Goal: Transaction & Acquisition: Subscribe to service/newsletter

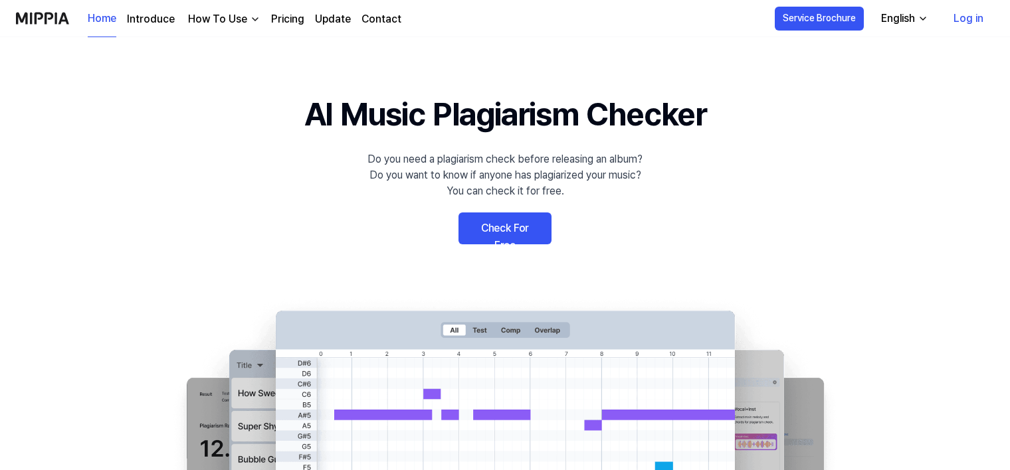
click at [521, 229] on link "Check For Free" at bounding box center [505, 229] width 93 height 32
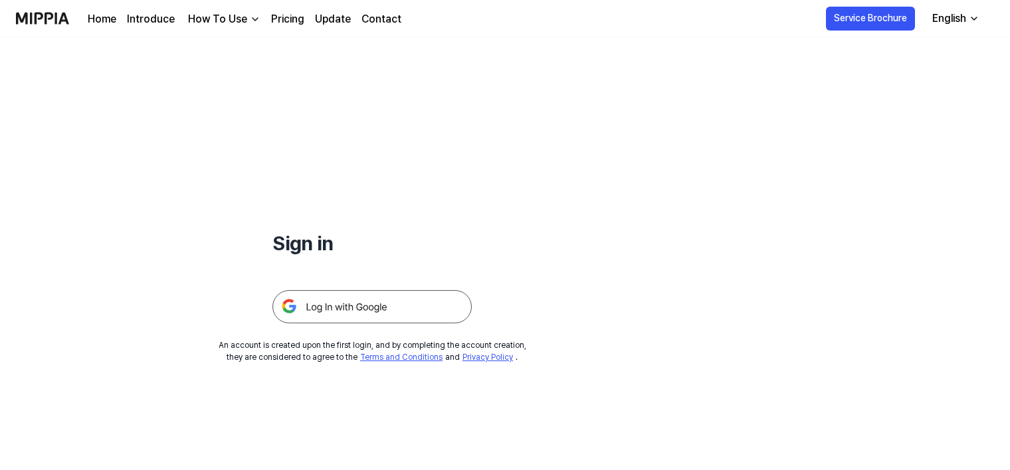
click at [389, 309] on img at bounding box center [371, 306] width 199 height 33
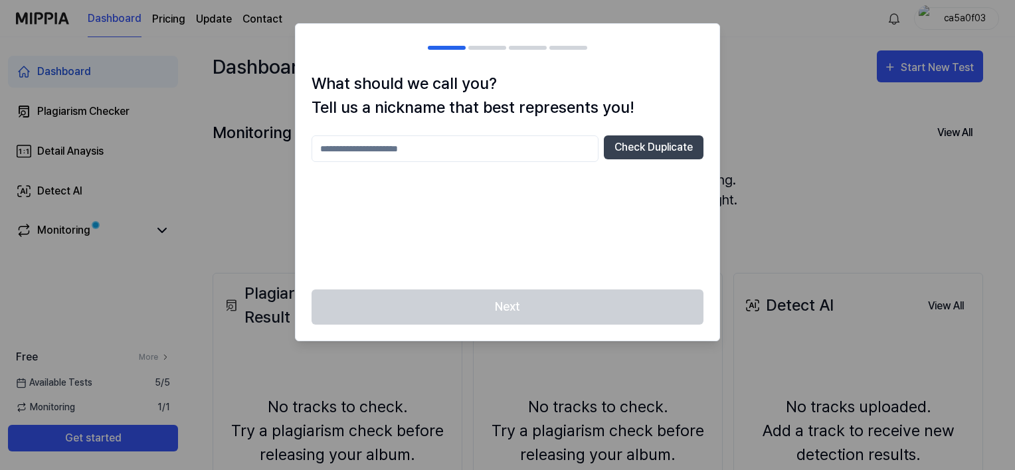
click at [494, 155] on input "text" at bounding box center [455, 149] width 287 height 27
type input "*****"
click at [651, 147] on button "Check Duplicate" at bounding box center [654, 148] width 100 height 24
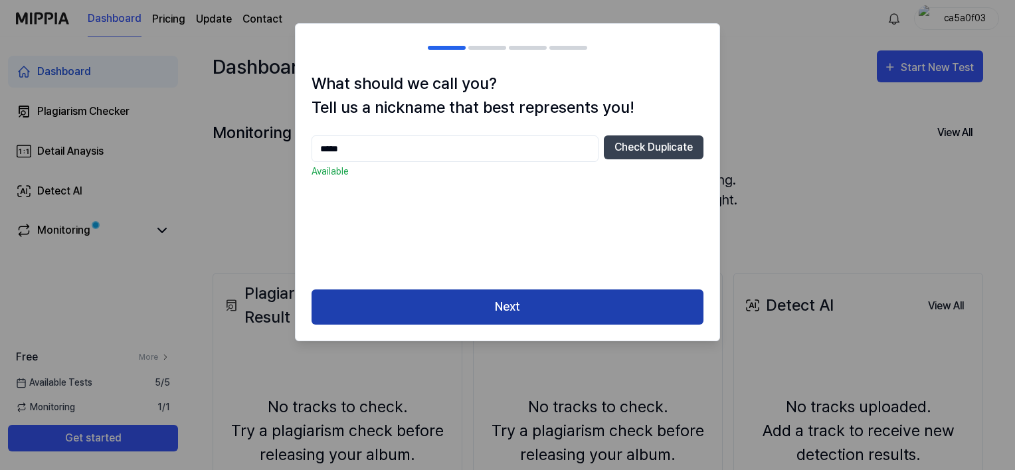
click at [567, 295] on button "Next" at bounding box center [508, 307] width 392 height 35
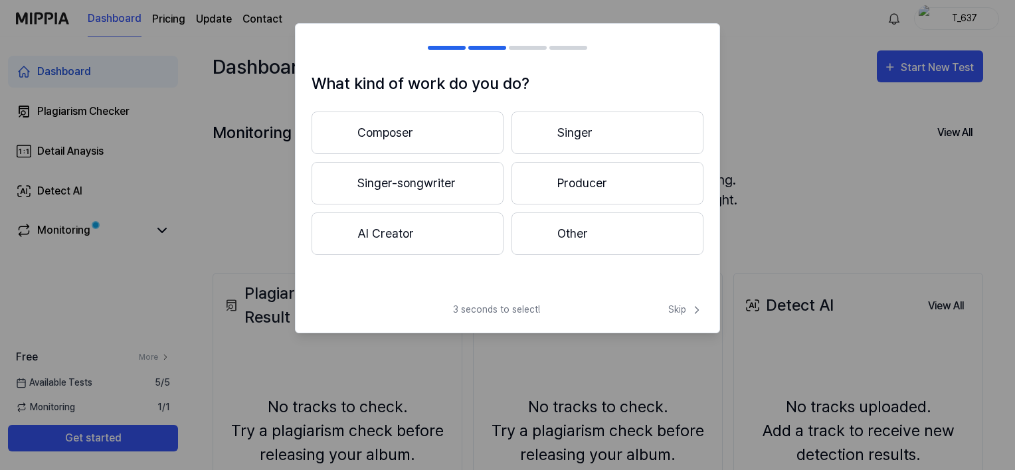
click at [456, 128] on button "Composer" at bounding box center [408, 133] width 192 height 43
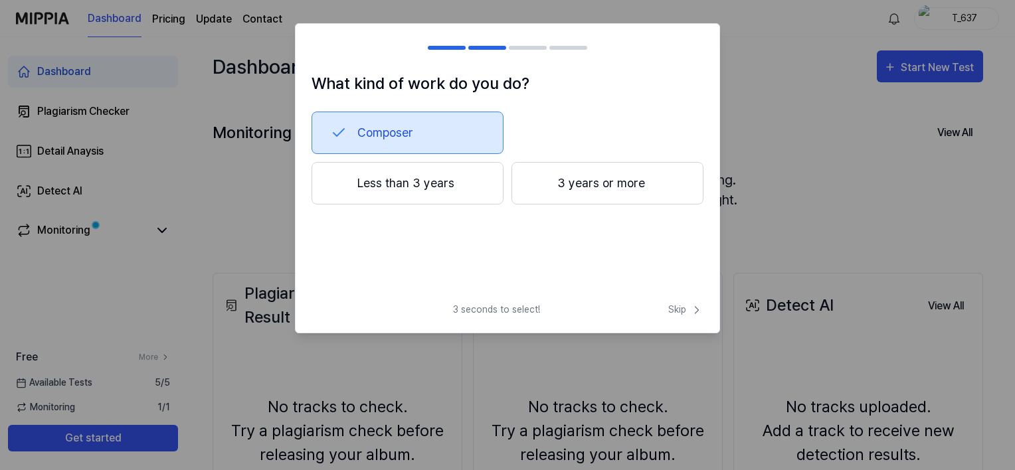
click at [457, 192] on button "Less than 3 years" at bounding box center [408, 183] width 192 height 43
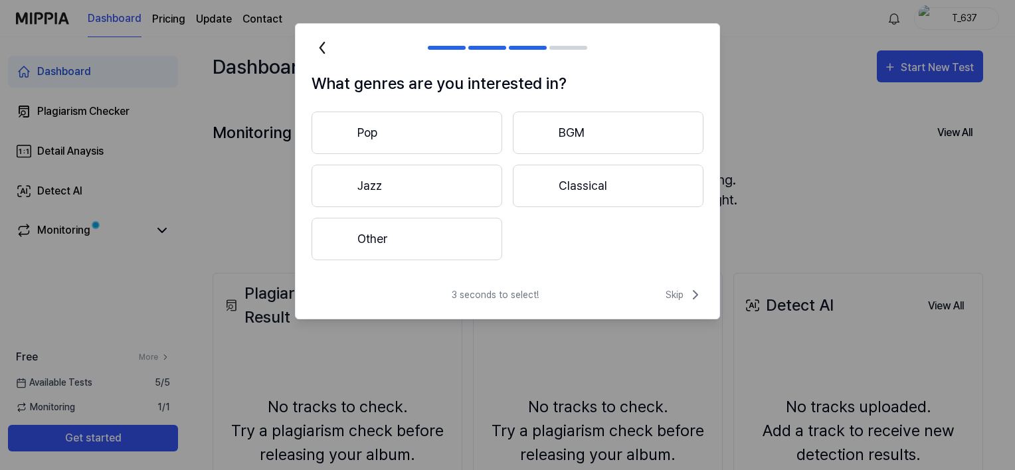
click at [417, 123] on button "Pop" at bounding box center [407, 133] width 191 height 43
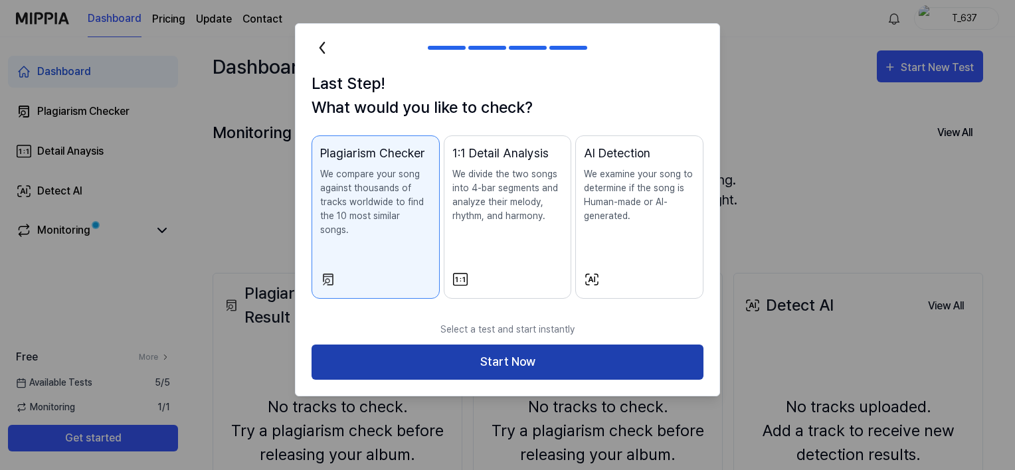
click at [520, 348] on button "Start Now" at bounding box center [508, 362] width 392 height 35
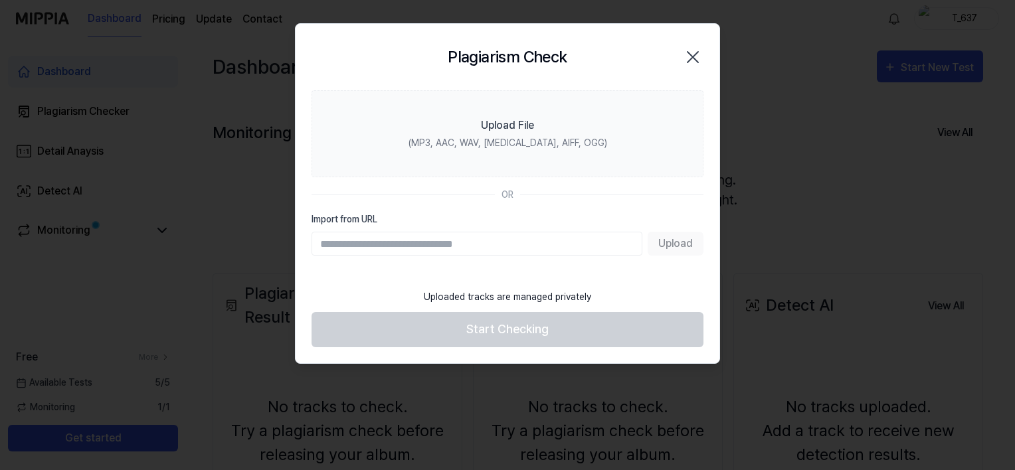
click at [471, 236] on input "Import from URL" at bounding box center [477, 244] width 331 height 24
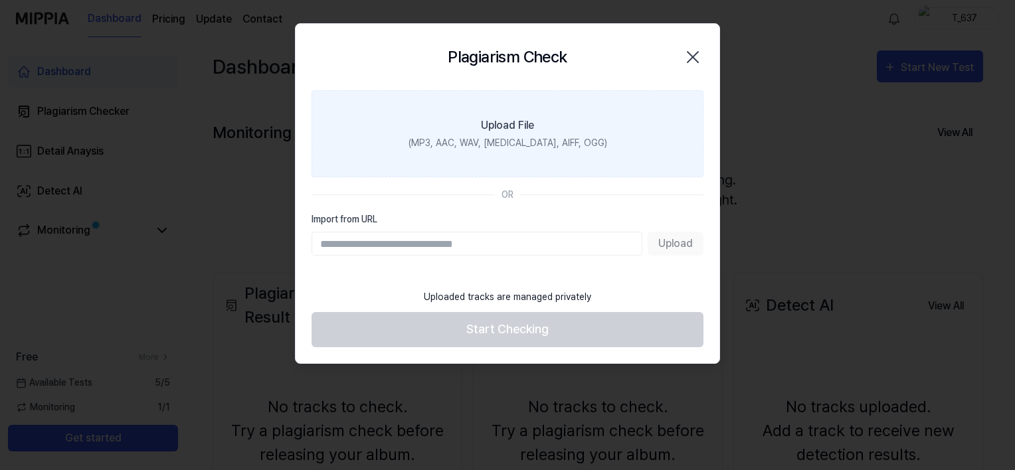
click at [528, 136] on label "Upload File (MP3, AAC, WAV, FLAC, AIFF, OGG)" at bounding box center [508, 133] width 392 height 87
click at [0, 0] on input "Upload File (MP3, AAC, WAV, FLAC, AIFF, OGG)" at bounding box center [0, 0] width 0 height 0
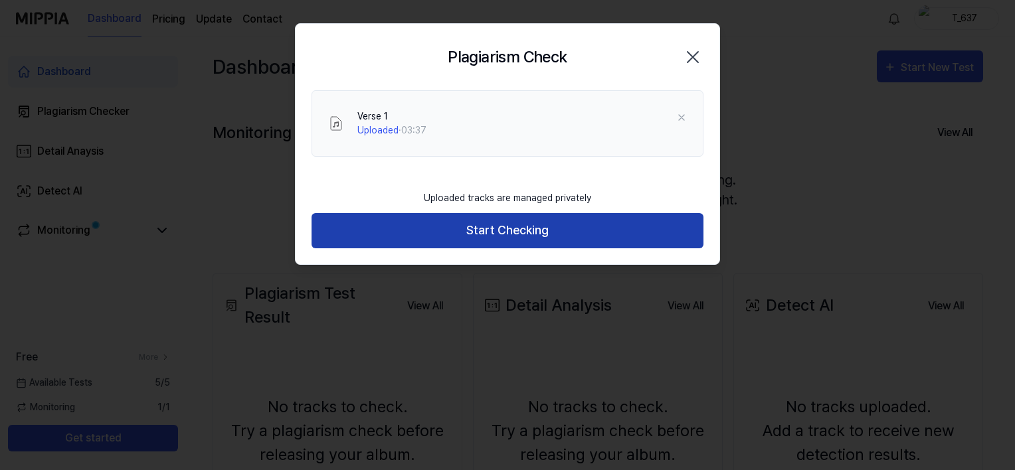
click at [550, 235] on button "Start Checking" at bounding box center [508, 230] width 392 height 35
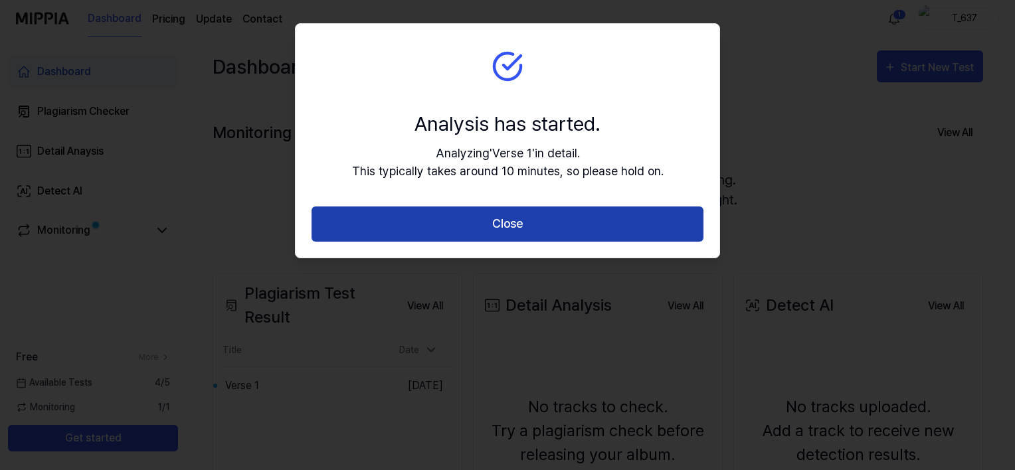
click at [441, 219] on button "Close" at bounding box center [508, 224] width 392 height 35
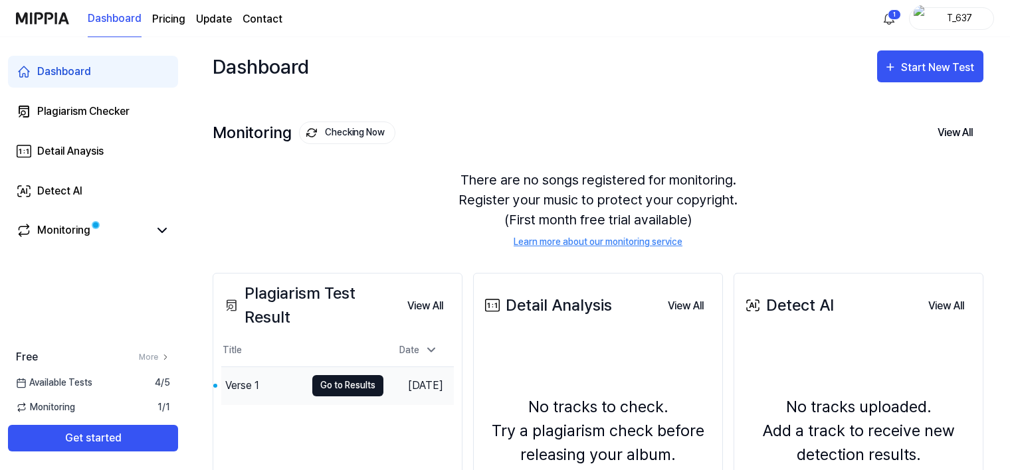
click at [312, 387] on button "Go to Results" at bounding box center [347, 385] width 71 height 21
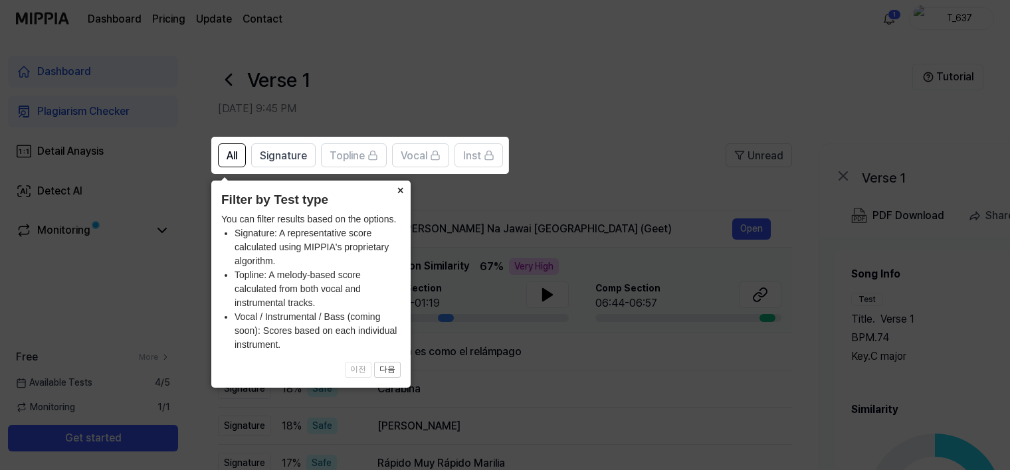
click at [401, 195] on button "×" at bounding box center [399, 190] width 21 height 19
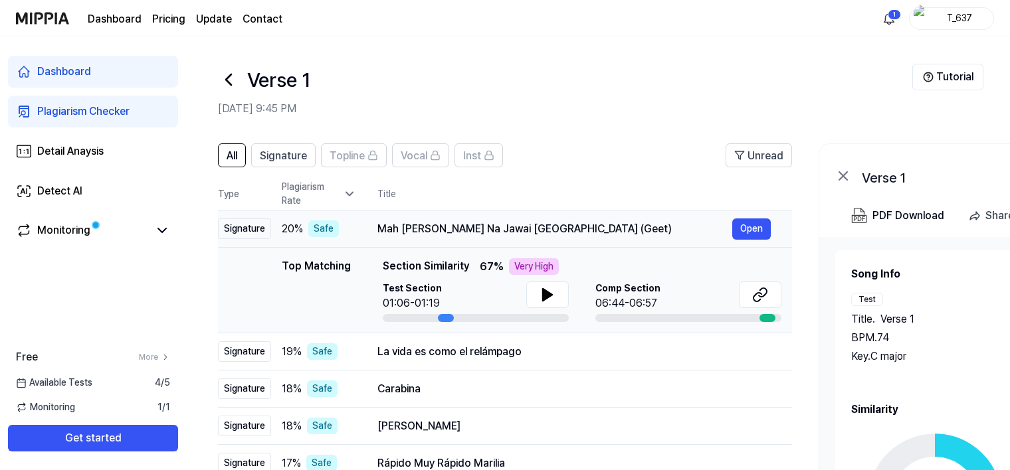
click at [425, 232] on div "Mah [PERSON_NAME] Na Jawai [GEOGRAPHIC_DATA] (Geet)" at bounding box center [554, 229] width 355 height 16
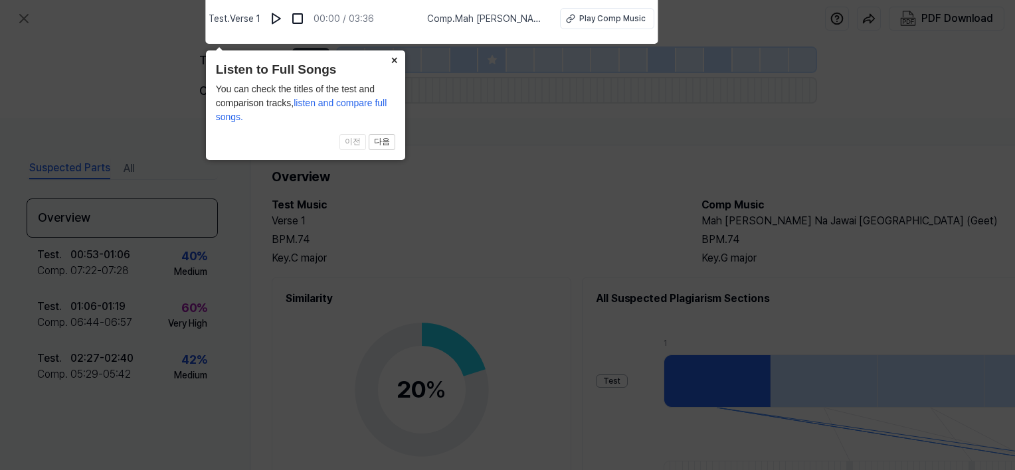
click at [393, 60] on button "×" at bounding box center [394, 60] width 21 height 19
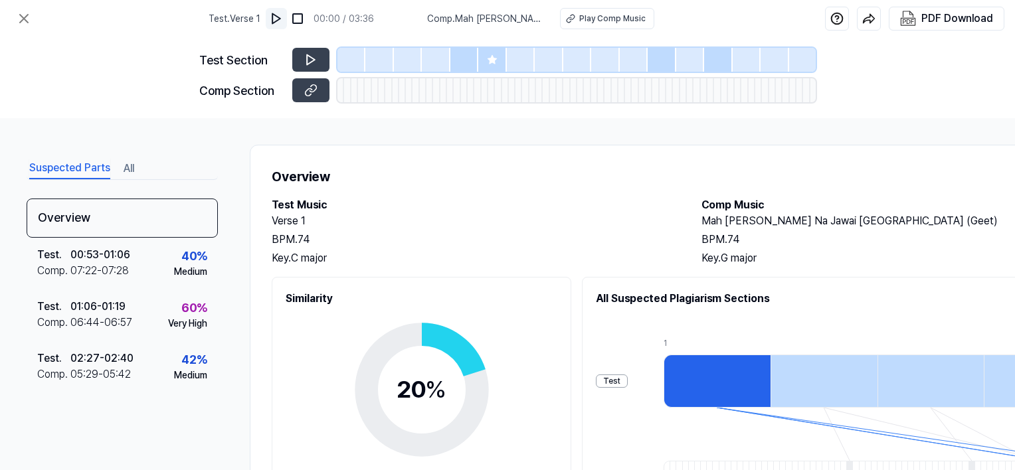
click at [274, 22] on img at bounding box center [276, 18] width 13 height 13
click at [314, 61] on icon at bounding box center [313, 59] width 2 height 9
click at [24, 11] on icon at bounding box center [24, 19] width 16 height 16
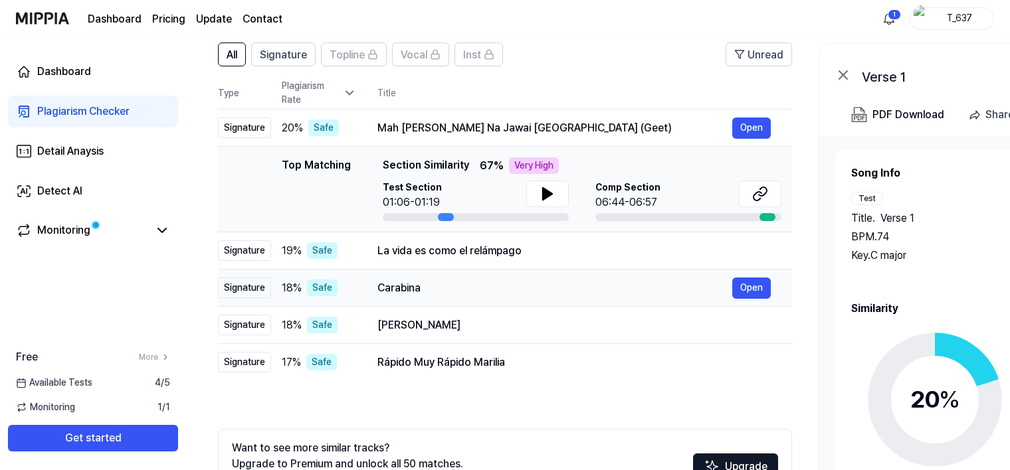
scroll to position [88, 0]
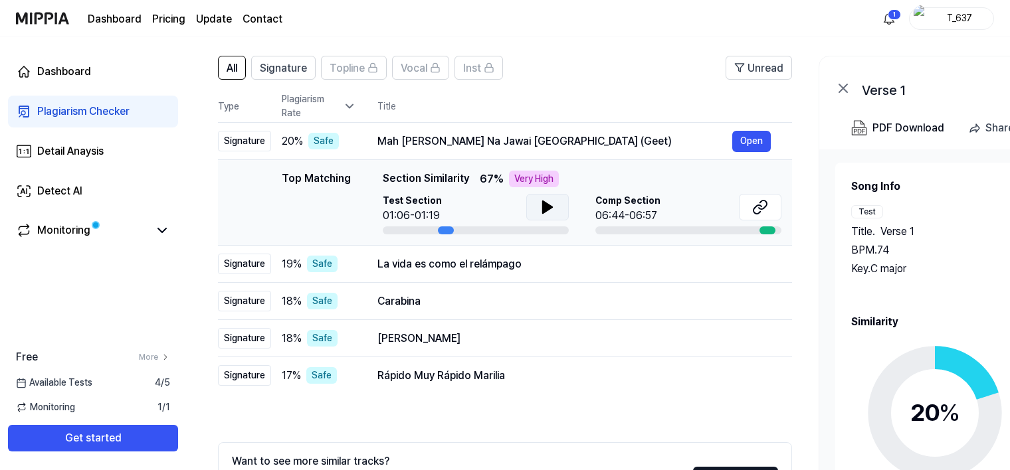
click at [558, 203] on button at bounding box center [547, 207] width 43 height 27
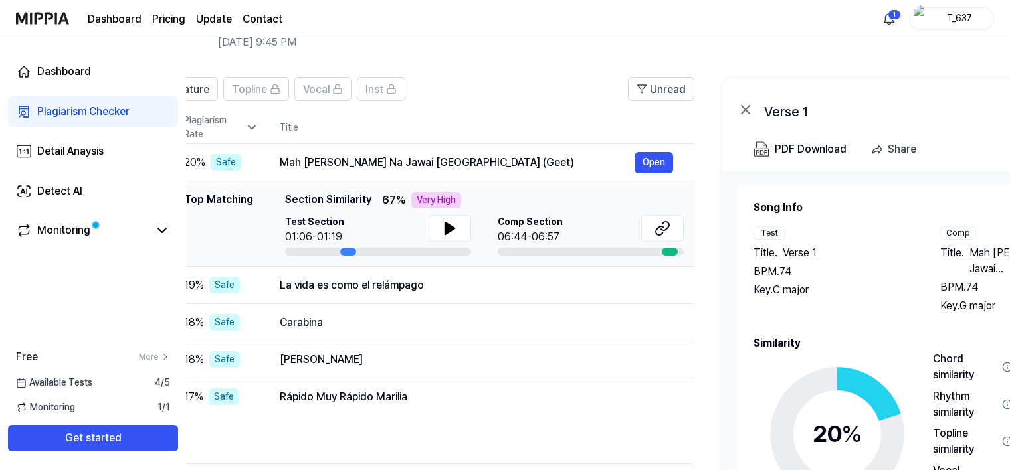
scroll to position [0, 84]
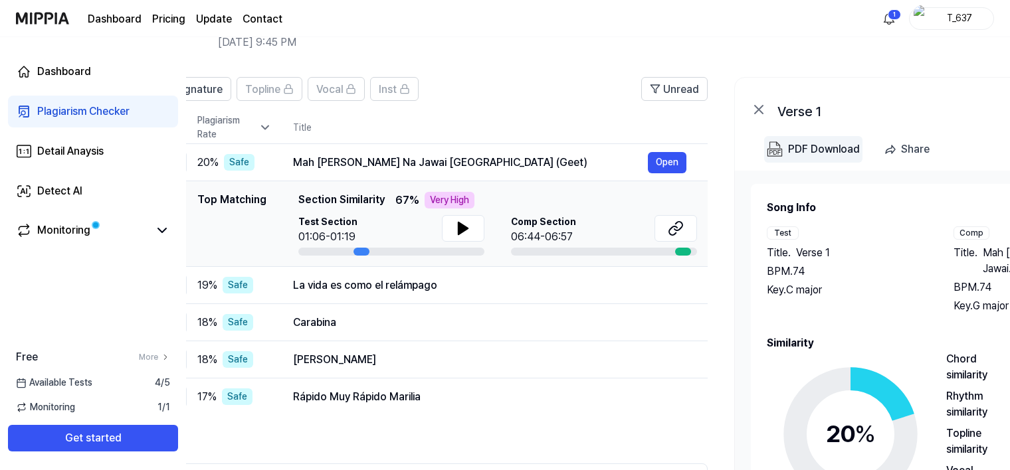
click at [804, 153] on div "PDF Download" at bounding box center [824, 149] width 72 height 17
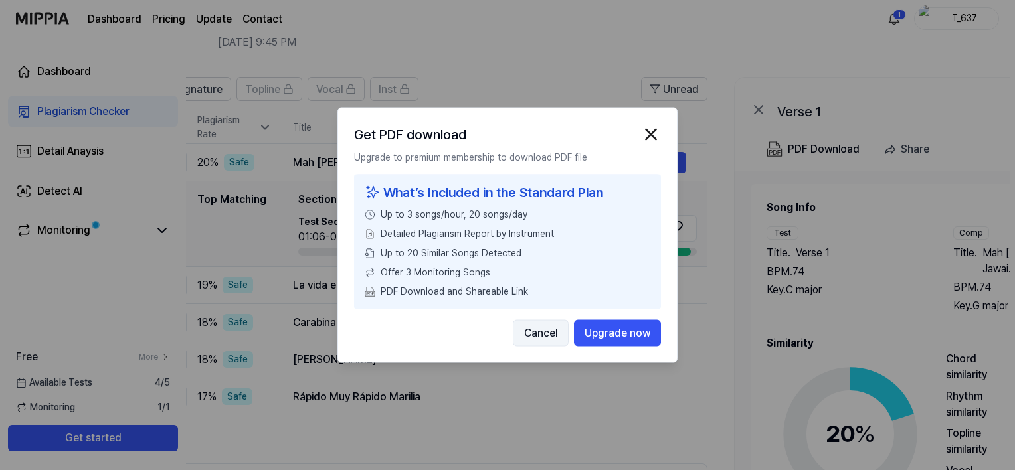
click at [552, 332] on button "Cancel" at bounding box center [541, 333] width 56 height 27
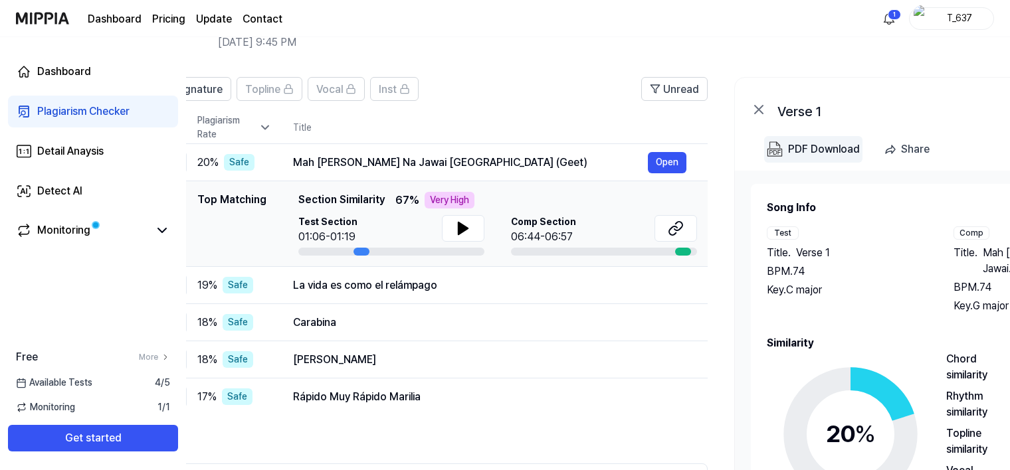
click at [822, 161] on button "PDF Download" at bounding box center [813, 149] width 98 height 27
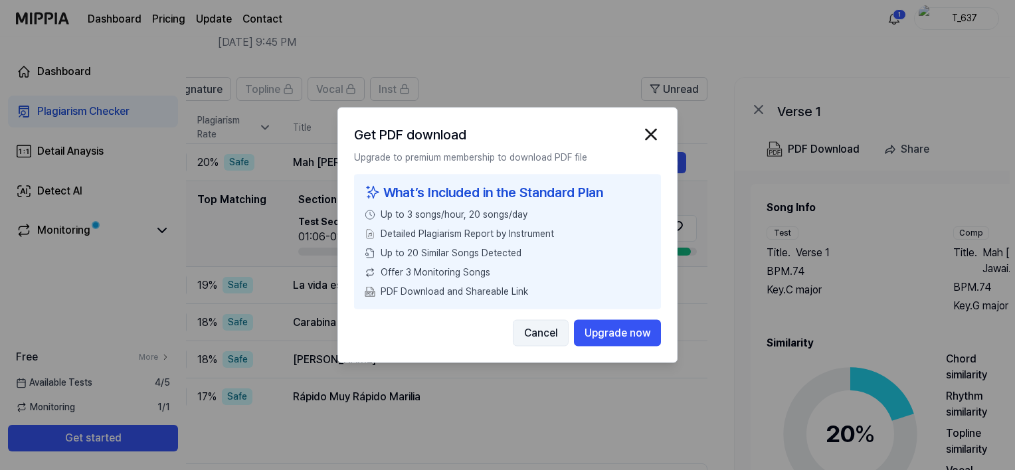
click at [532, 324] on button "Cancel" at bounding box center [541, 333] width 56 height 27
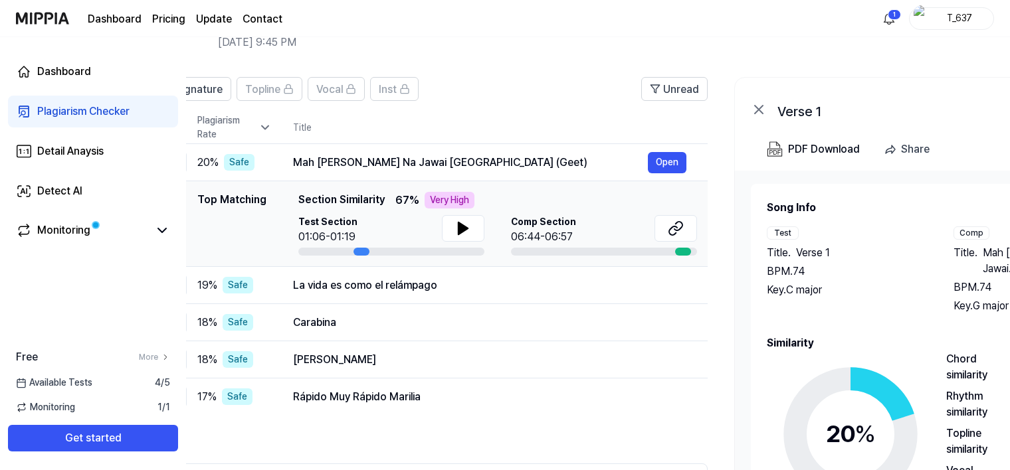
scroll to position [0, 0]
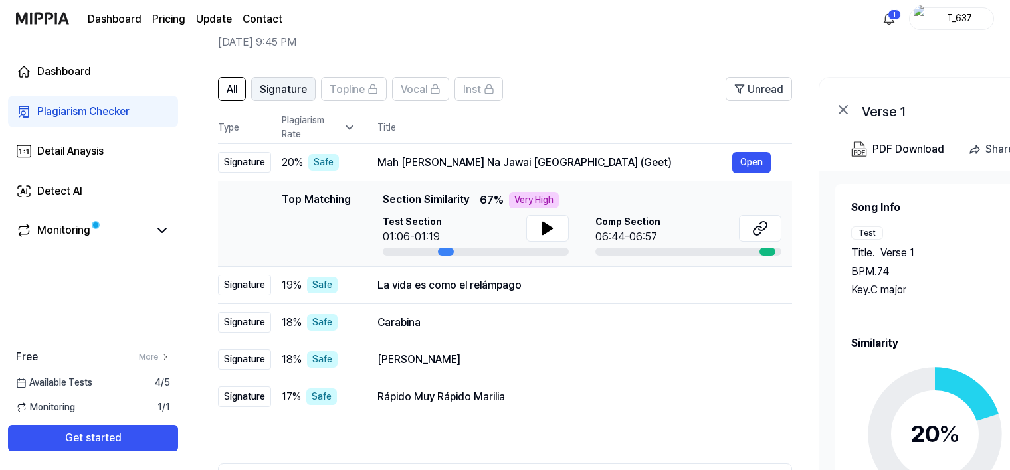
click at [258, 86] on button "Signature" at bounding box center [283, 89] width 64 height 24
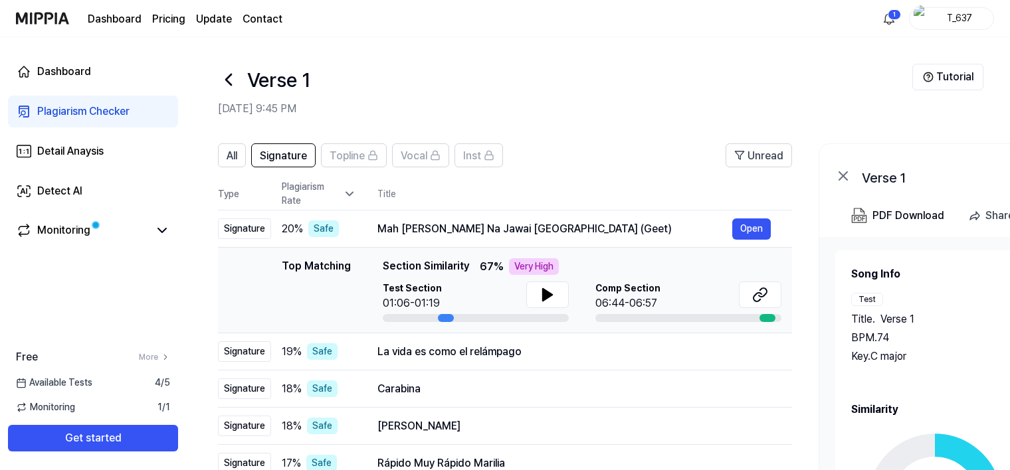
click at [213, 159] on div "All Signature Topline Vocal Inst Unread All Signature Topline Vocal Inst Type P…" at bounding box center [721, 400] width 1071 height 540
click at [223, 159] on button "All" at bounding box center [232, 156] width 28 height 24
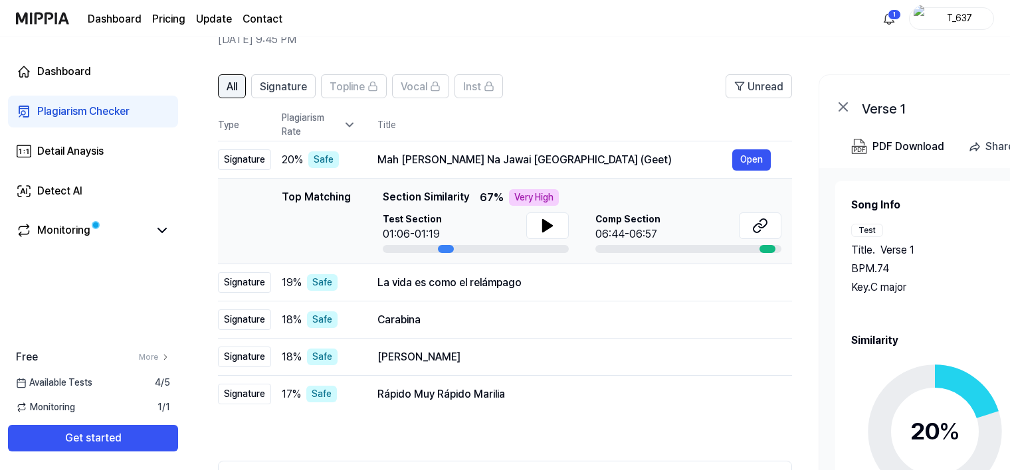
scroll to position [199, 0]
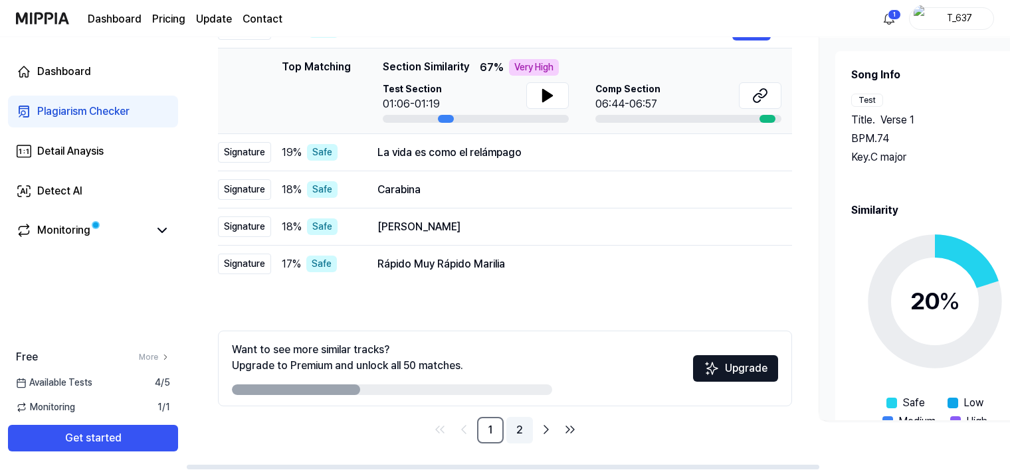
click at [525, 441] on link "2" at bounding box center [519, 430] width 27 height 27
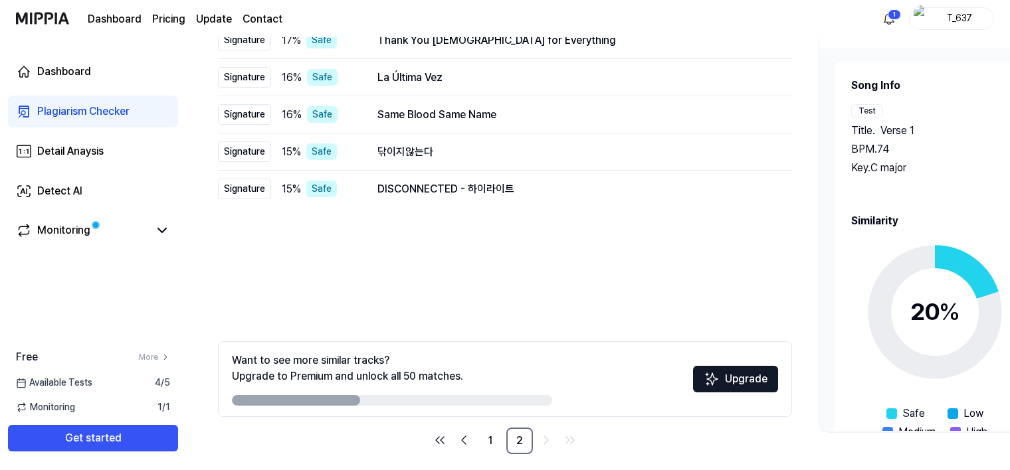
scroll to position [191, 0]
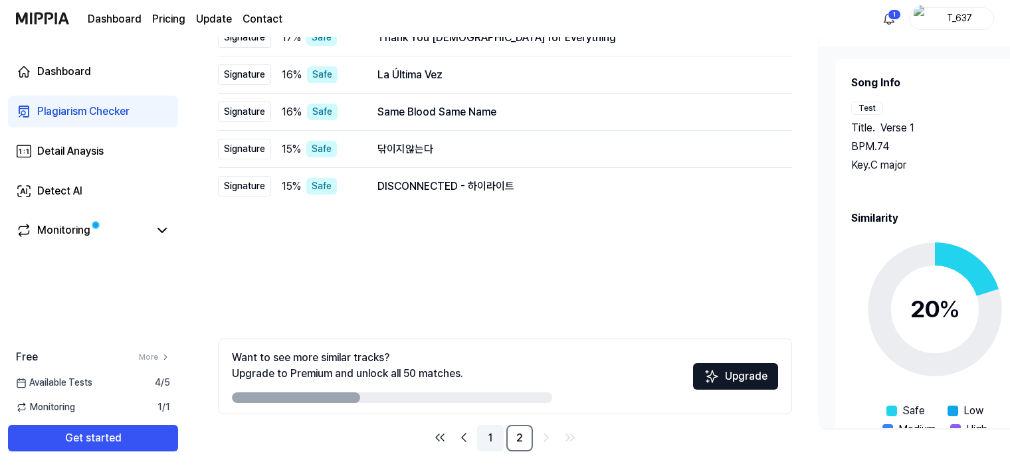
click at [497, 442] on link "1" at bounding box center [490, 438] width 27 height 27
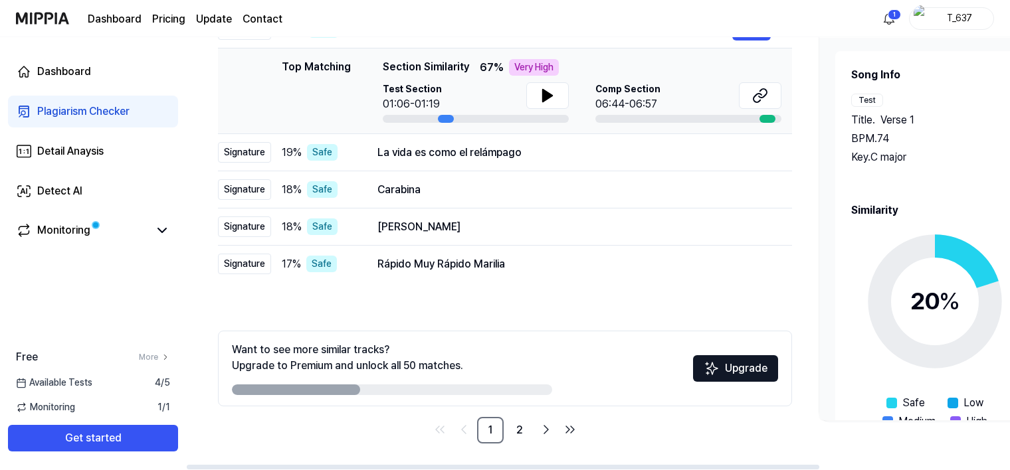
scroll to position [56, 0]
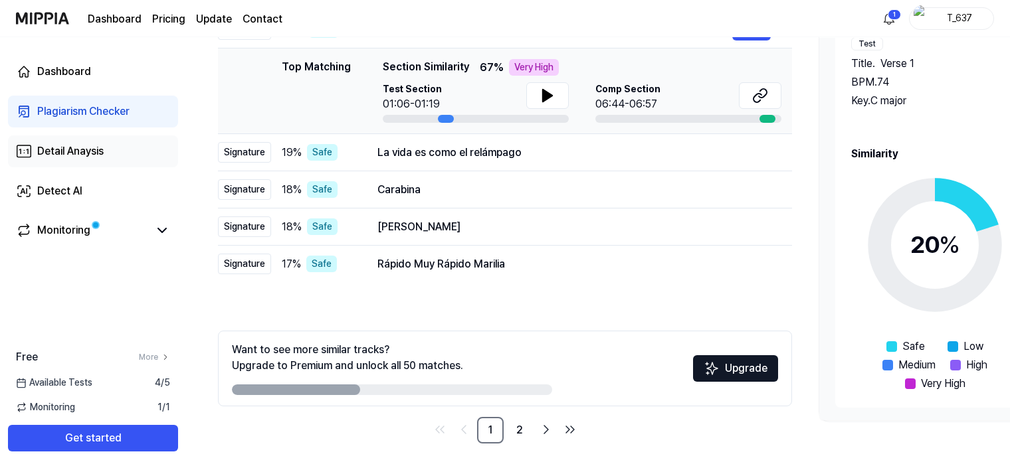
click at [98, 152] on div "Detail Anaysis" at bounding box center [70, 152] width 66 height 16
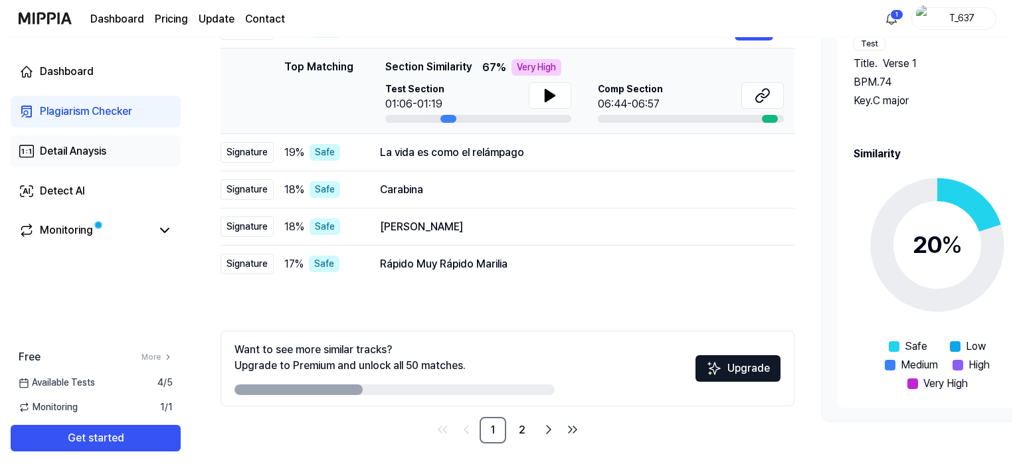
scroll to position [0, 0]
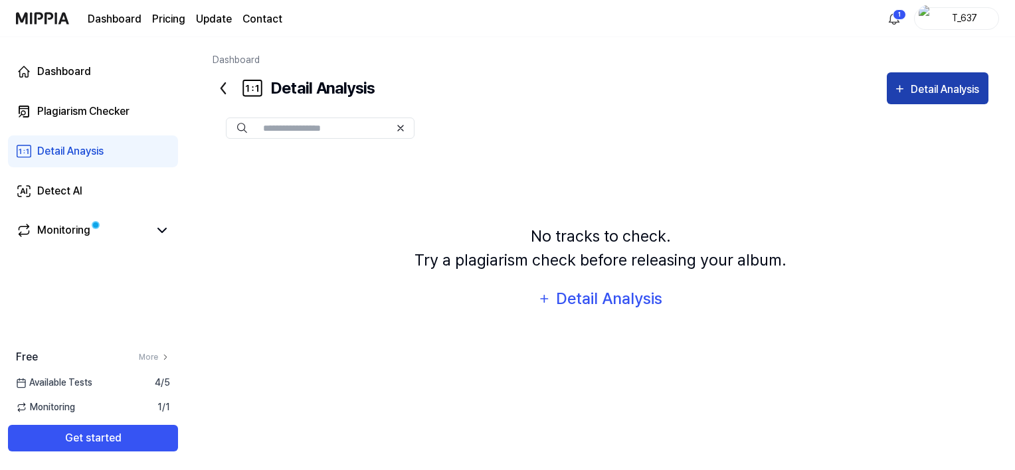
click at [948, 82] on div "Detail Analysis" at bounding box center [947, 89] width 72 height 17
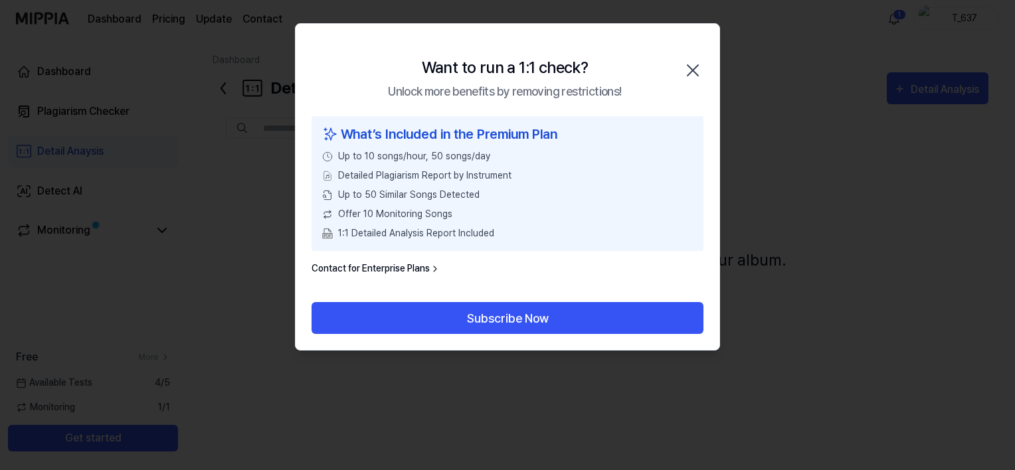
click at [531, 334] on div "Subscribe Now" at bounding box center [508, 326] width 424 height 48
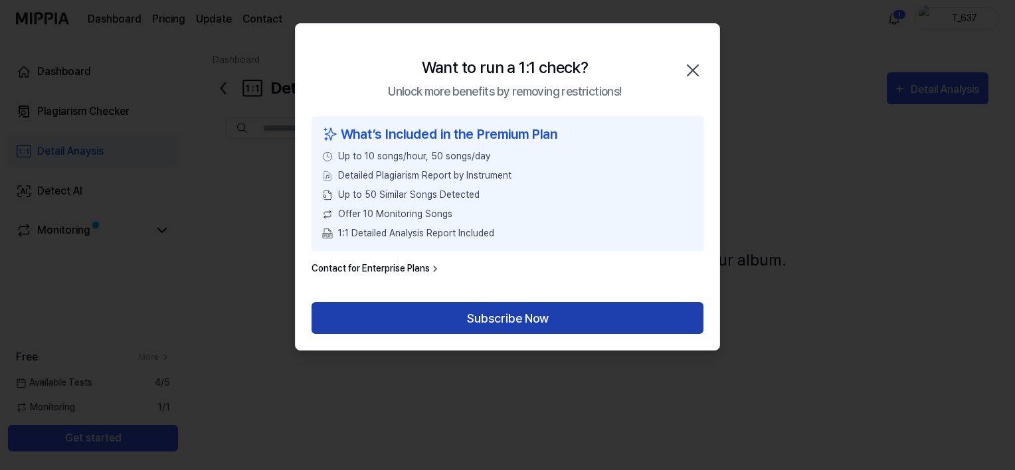
click at [537, 325] on button "Subscribe Now" at bounding box center [508, 318] width 392 height 32
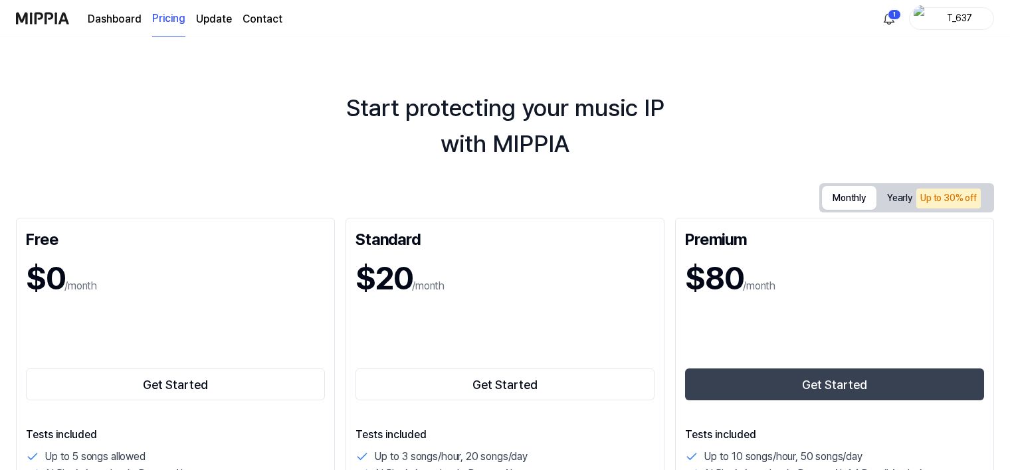
click at [830, 204] on button "Monthly" at bounding box center [849, 198] width 54 height 24
click at [127, 21] on link "Dashboard" at bounding box center [115, 19] width 54 height 16
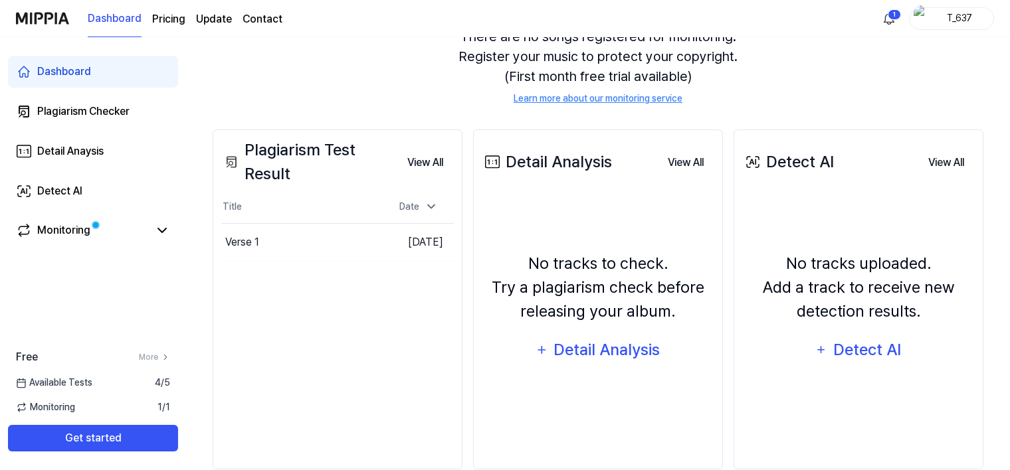
scroll to position [146, 0]
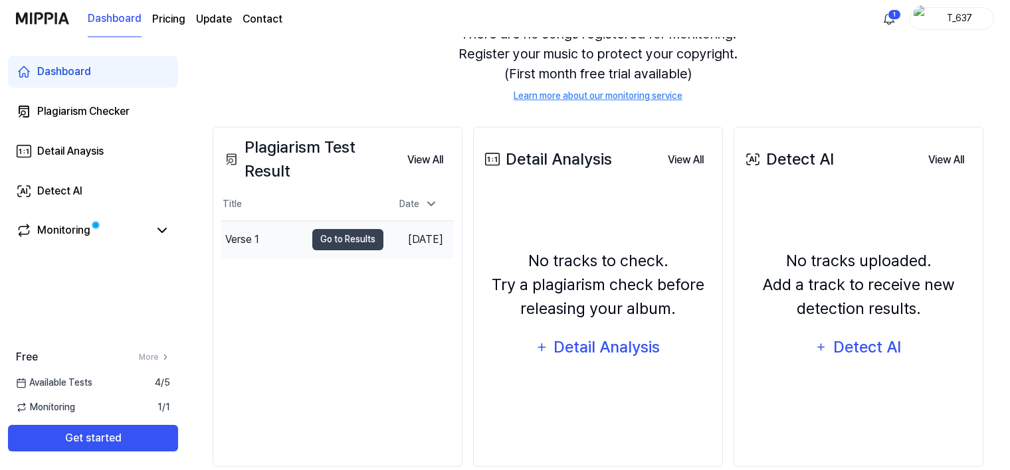
click at [246, 240] on div "Verse 1" at bounding box center [242, 240] width 34 height 16
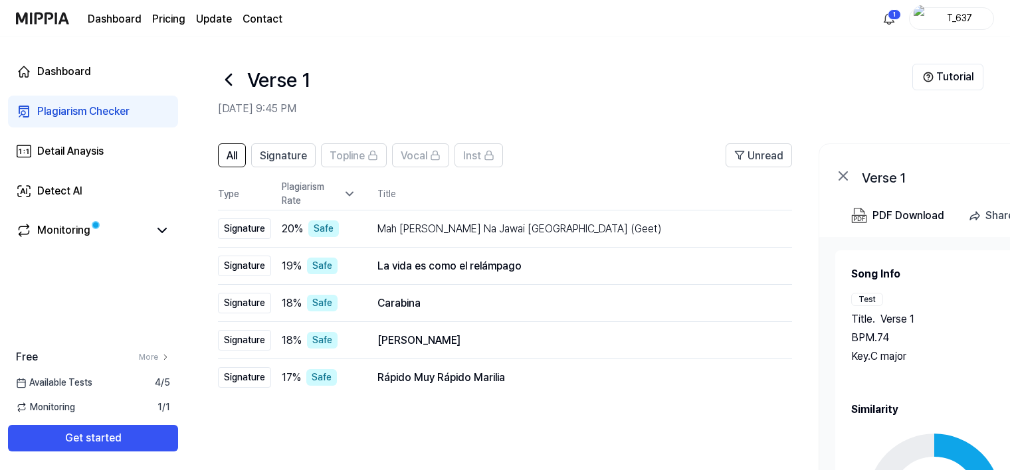
click at [197, 54] on header "Verse 1 [DATE] 9:45 PM Tutorial" at bounding box center [598, 83] width 824 height 93
